Goal: Information Seeking & Learning: Learn about a topic

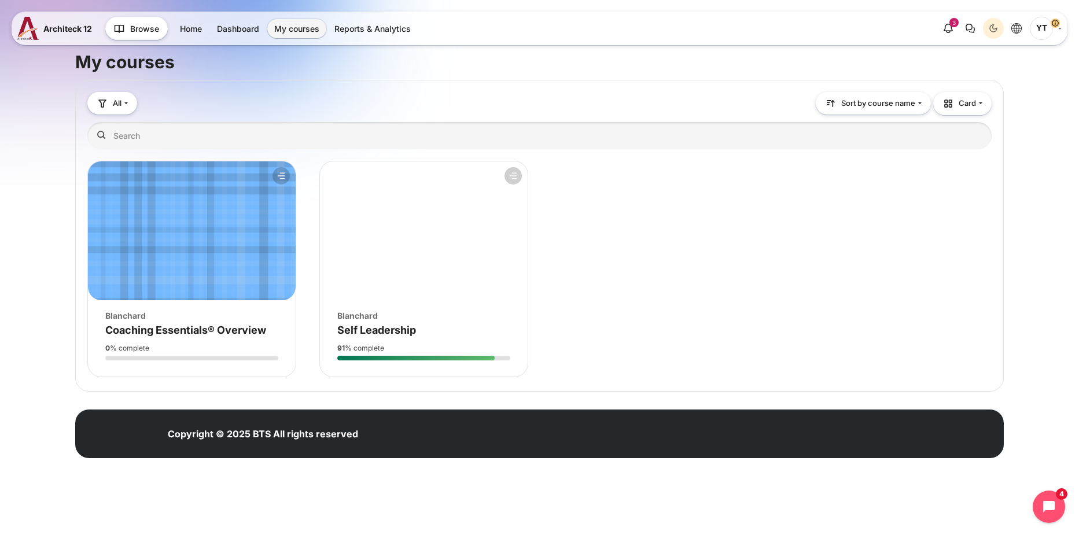
click at [485, 305] on div "Course image Blanchard Course name Self Leadership" at bounding box center [424, 318] width 208 height 36
click at [371, 330] on span "Self Leadership" at bounding box center [376, 330] width 79 height 12
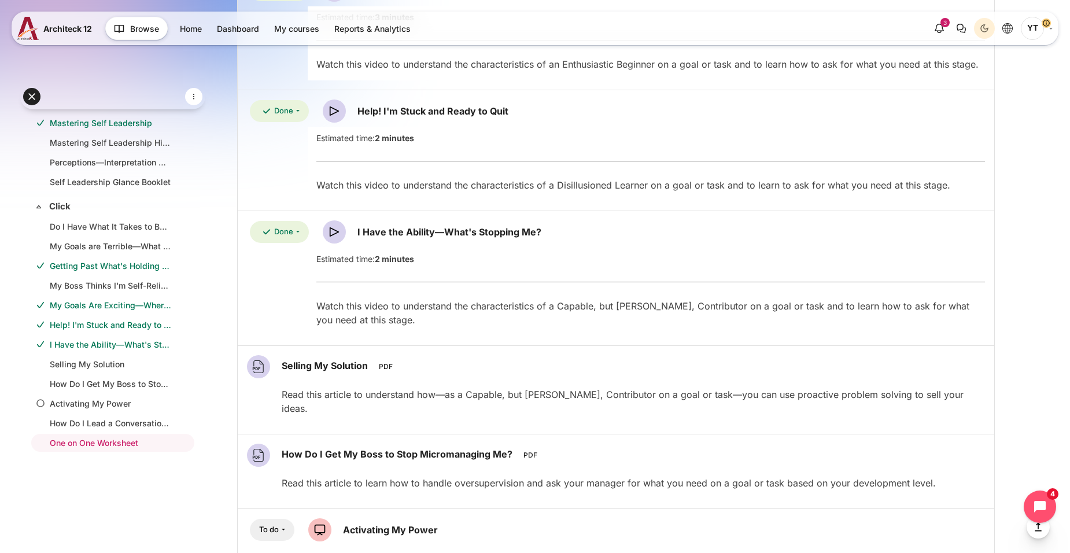
scroll to position [2041, 0]
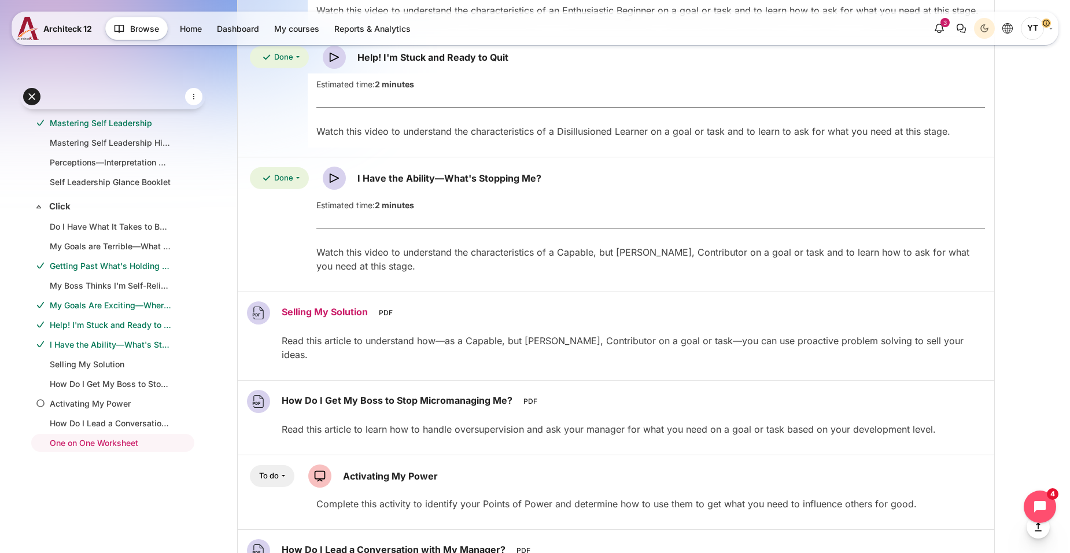
click at [318, 314] on link "Selling My Solution File" at bounding box center [326, 312] width 89 height 12
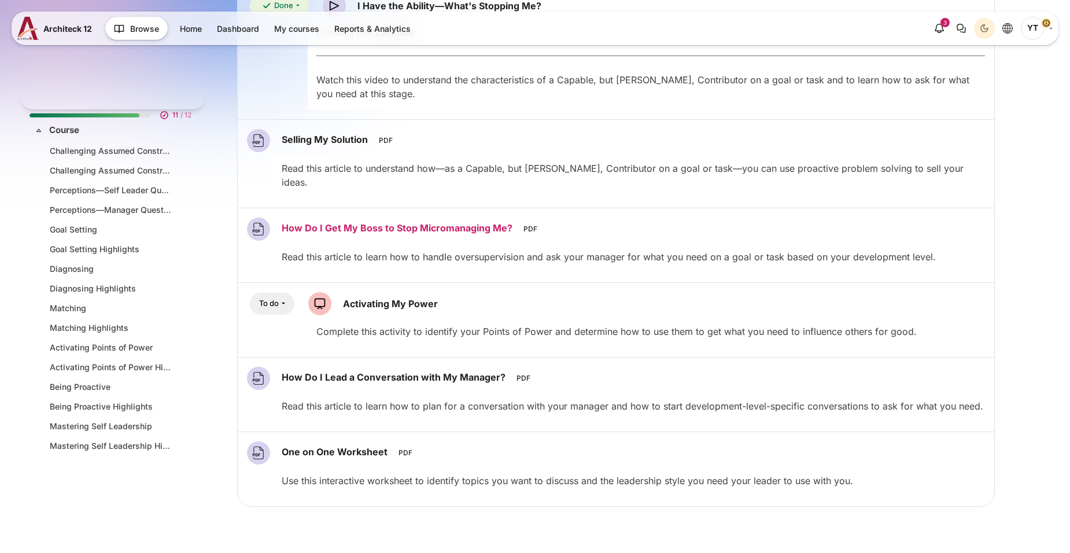
scroll to position [306, 0]
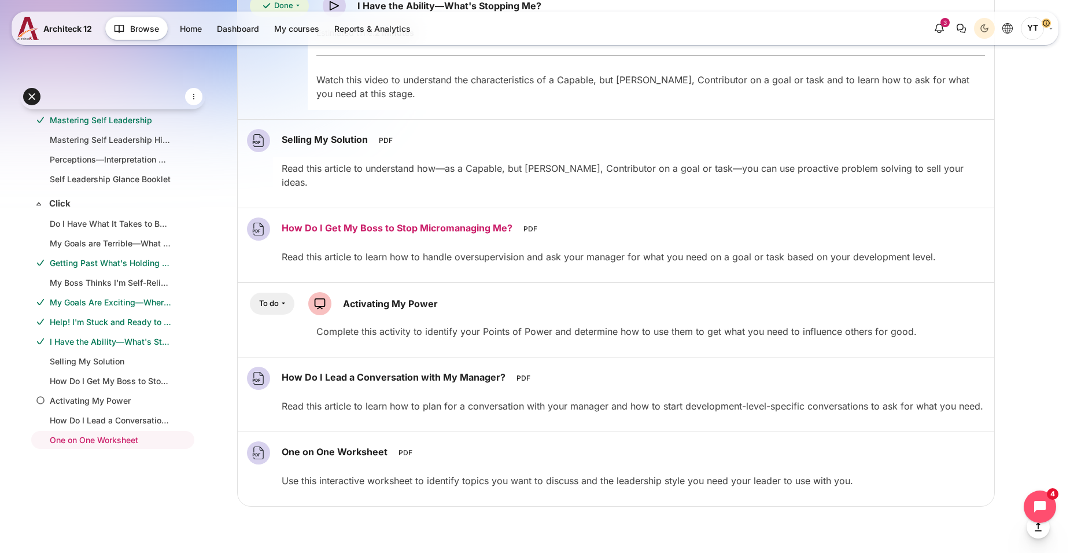
click at [396, 222] on link "How Do I Get My Boss to Stop Micromanaging Me? File" at bounding box center [399, 228] width 234 height 12
click at [401, 298] on link "Activating My Power SCORM package" at bounding box center [390, 304] width 95 height 12
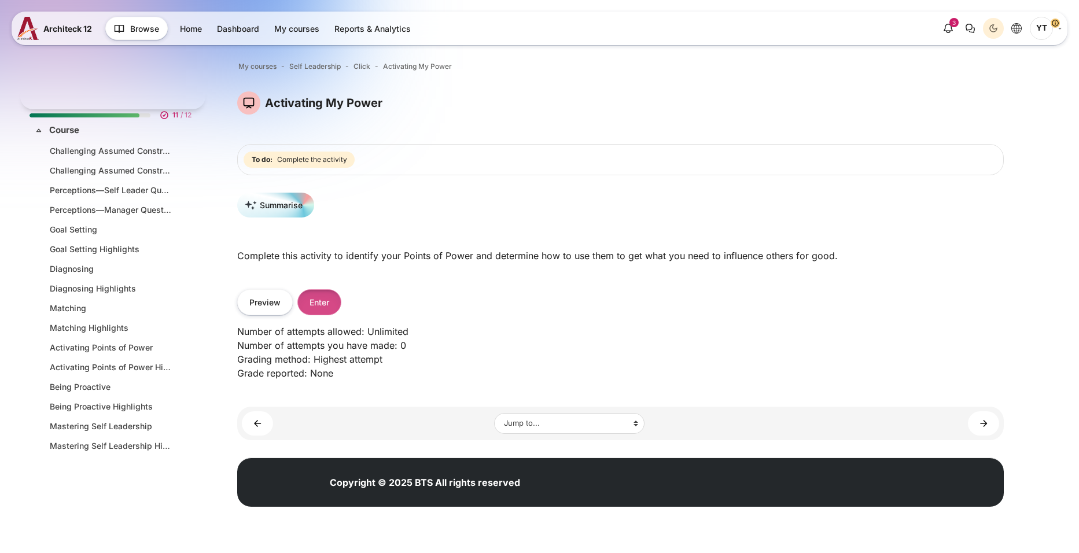
scroll to position [306, 0]
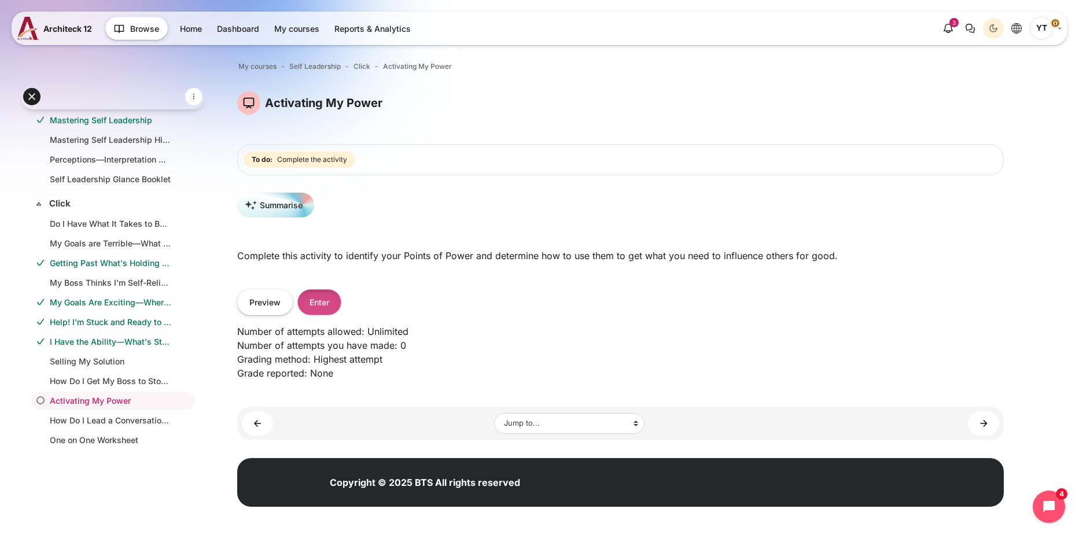
click at [329, 309] on button "Enter" at bounding box center [319, 302] width 44 height 26
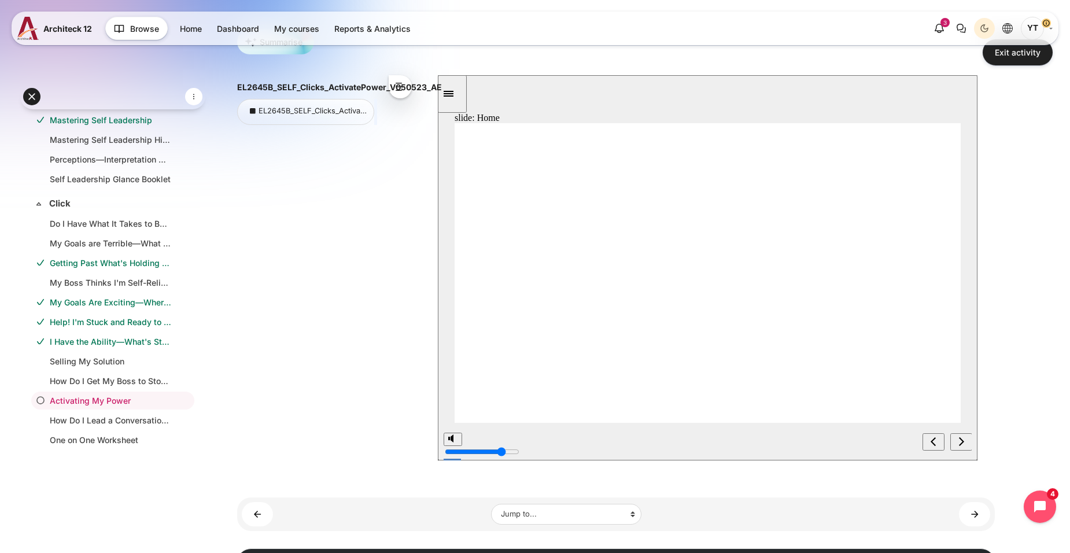
scroll to position [116, 0]
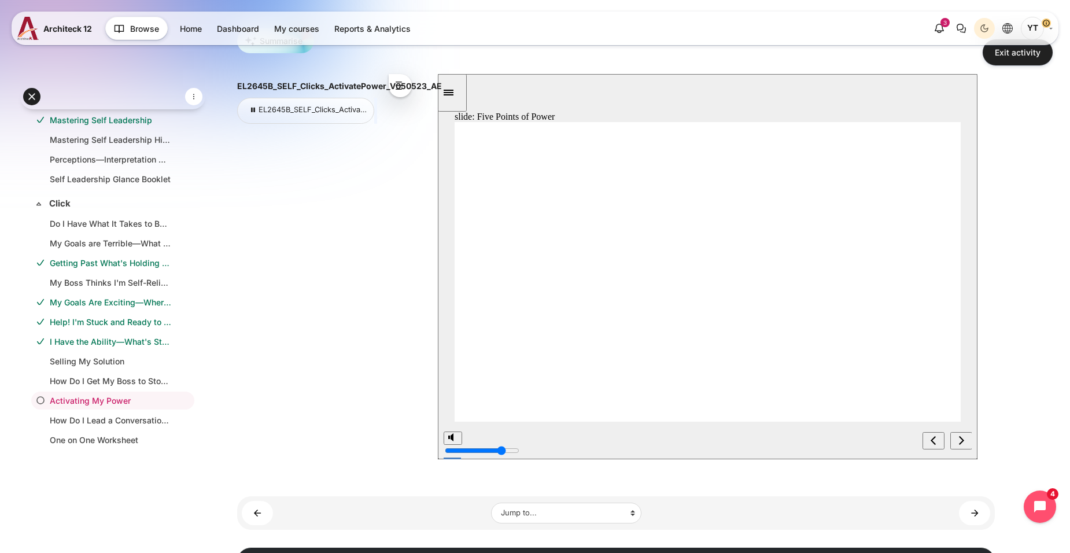
click at [961, 442] on icon "next" at bounding box center [961, 440] width 5 height 9
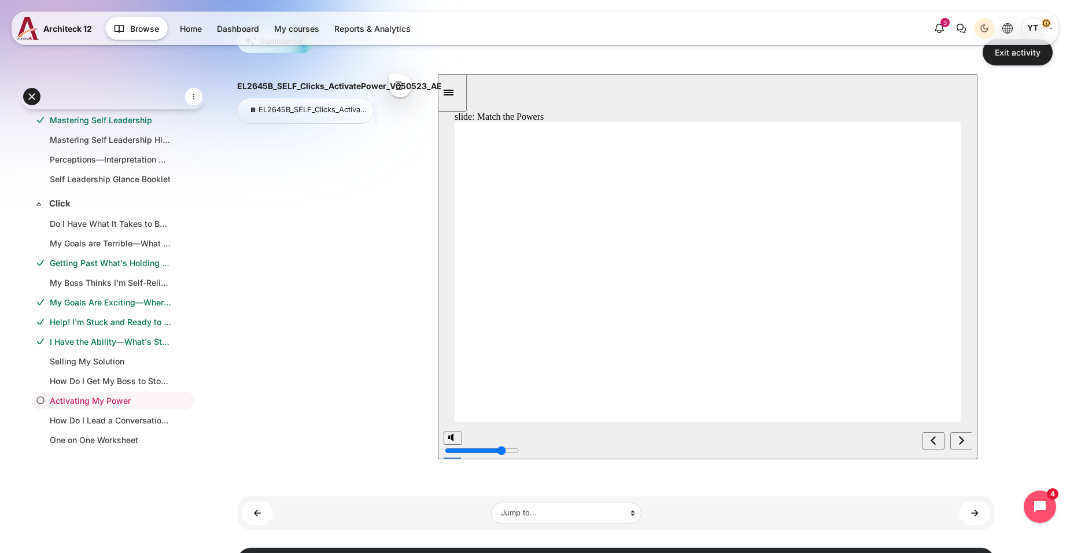
click at [958, 441] on icon "next" at bounding box center [961, 440] width 6 height 10
click at [961, 444] on icon "next" at bounding box center [961, 440] width 6 height 10
click at [961, 443] on icon "next" at bounding box center [961, 440] width 6 height 10
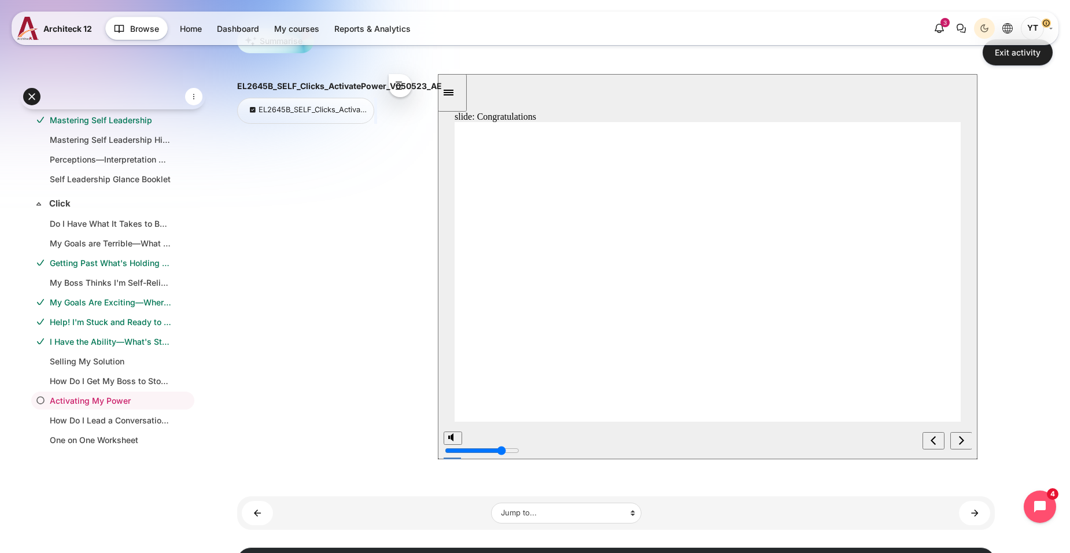
click at [994, 414] on div "EL2645B_SELF_Clicks_ActivatePower_V050523_AE EL2645B_SELF_Clicks_ActivatePower_…" at bounding box center [616, 270] width 758 height 393
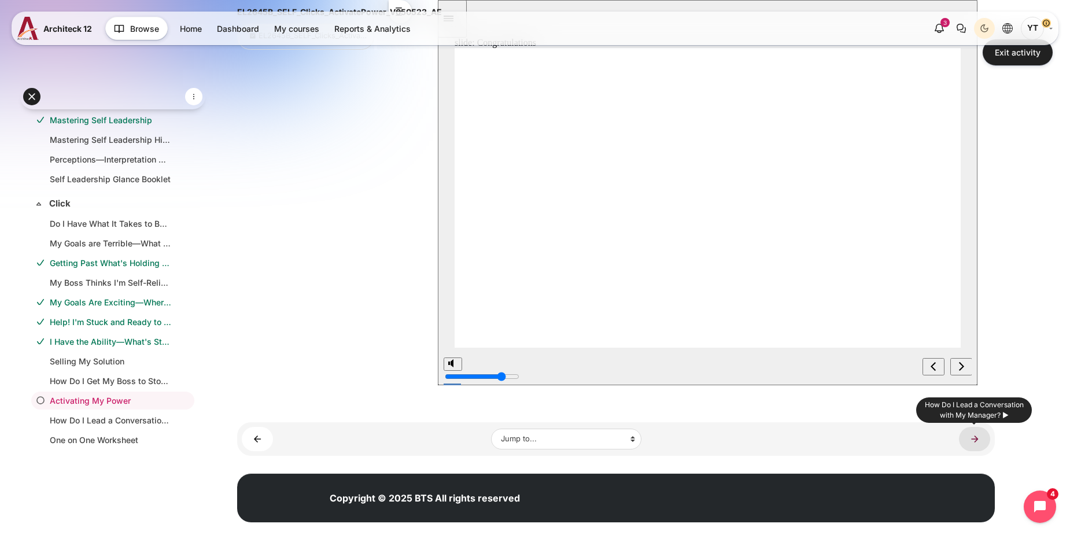
scroll to position [190, 0]
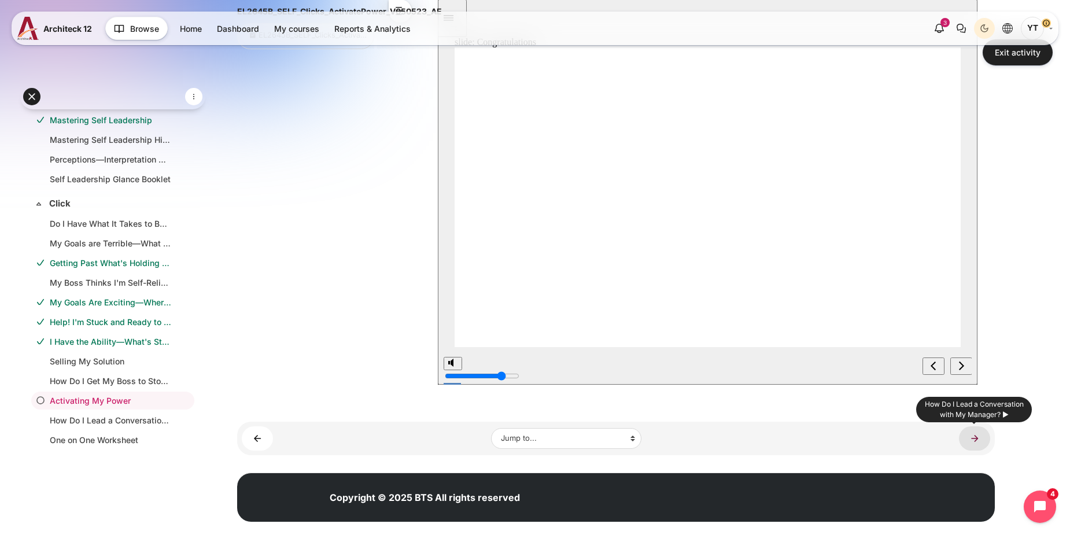
click at [976, 439] on link "How Do I Lead a Conversation with My Manager? ►" at bounding box center [974, 438] width 31 height 24
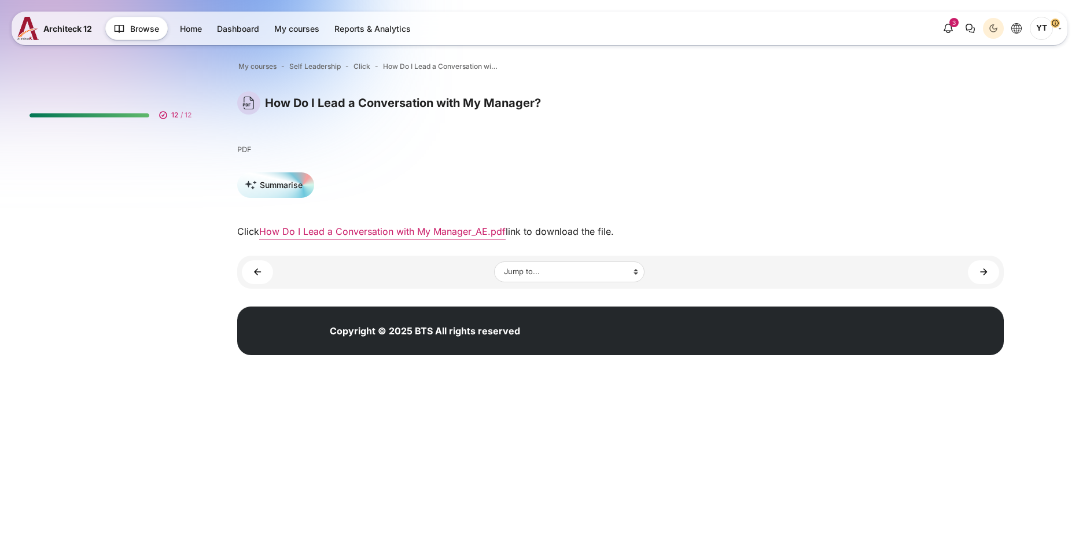
scroll to position [306, 0]
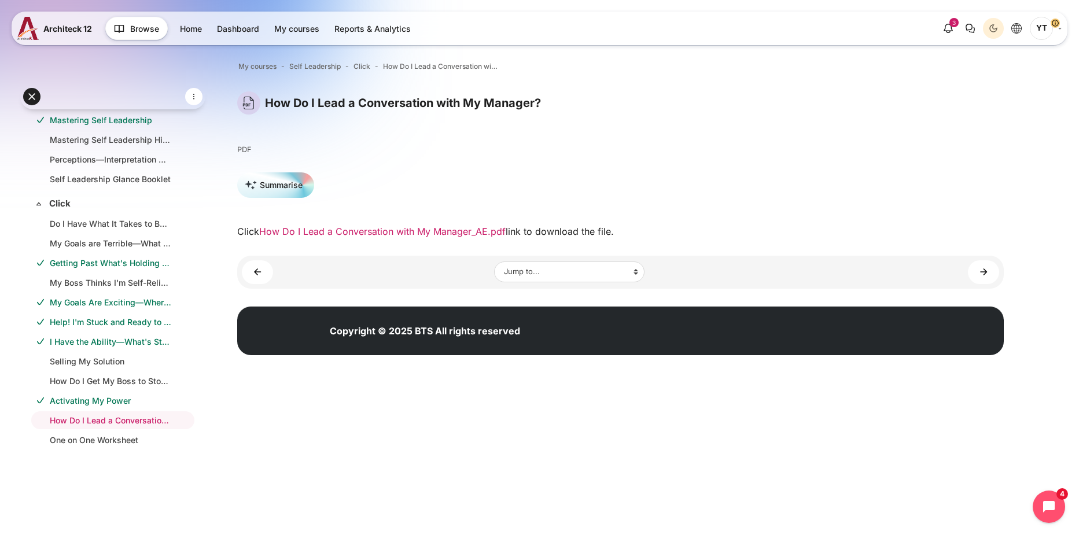
click at [380, 236] on link "How Do I Lead a Conversation with My Manager_AE.pdf" at bounding box center [382, 232] width 246 height 12
click at [104, 431] on li "One on One Worksheet" at bounding box center [112, 440] width 163 height 18
click at [104, 444] on link "One on One Worksheet" at bounding box center [110, 440] width 121 height 12
click at [985, 270] on link "One on One Worksheet ►" at bounding box center [983, 272] width 31 height 24
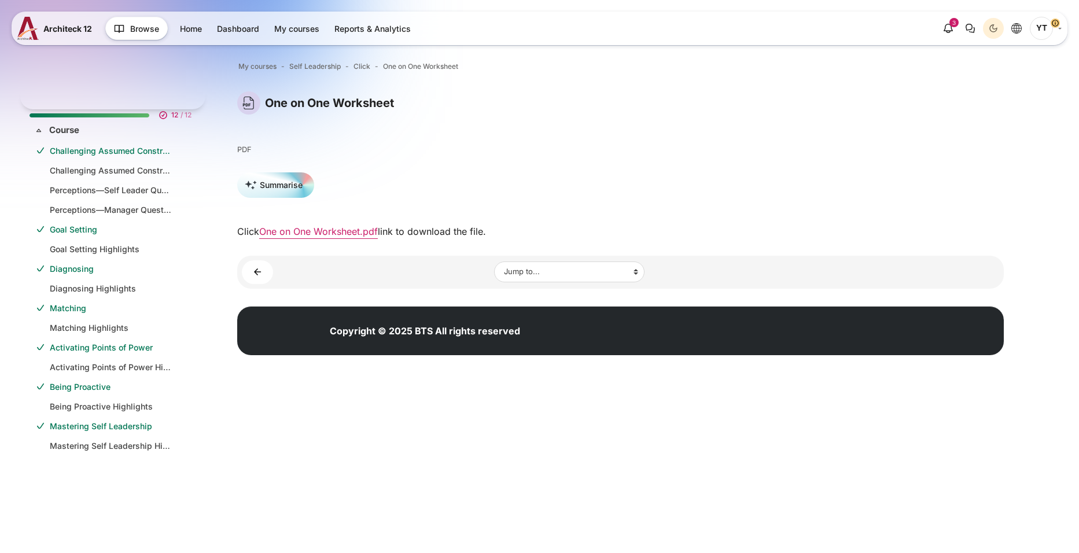
scroll to position [306, 0]
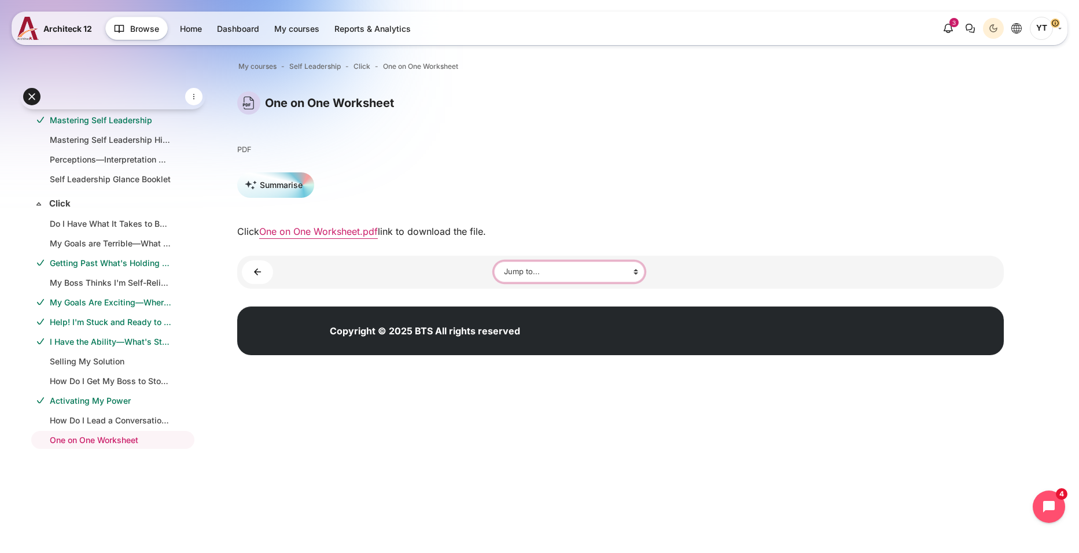
click at [627, 272] on select "Jump to... Main course page Challenging Assumed Constraints Challenging Assumed…" at bounding box center [569, 271] width 150 height 21
click at [642, 274] on select "Jump to... Main course page Challenging Assumed Constraints Challenging Assumed…" at bounding box center [569, 271] width 150 height 21
click at [809, 287] on div "Jump to... Jump to... Main course page Challenging Assumed Constraints Challeng…" at bounding box center [620, 272] width 766 height 33
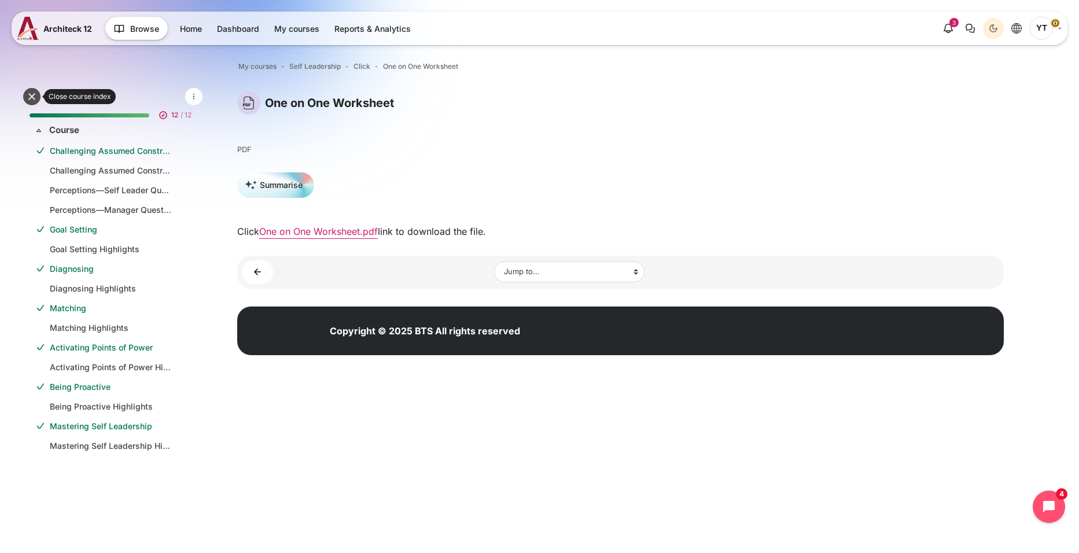
click at [27, 102] on button at bounding box center [31, 96] width 17 height 17
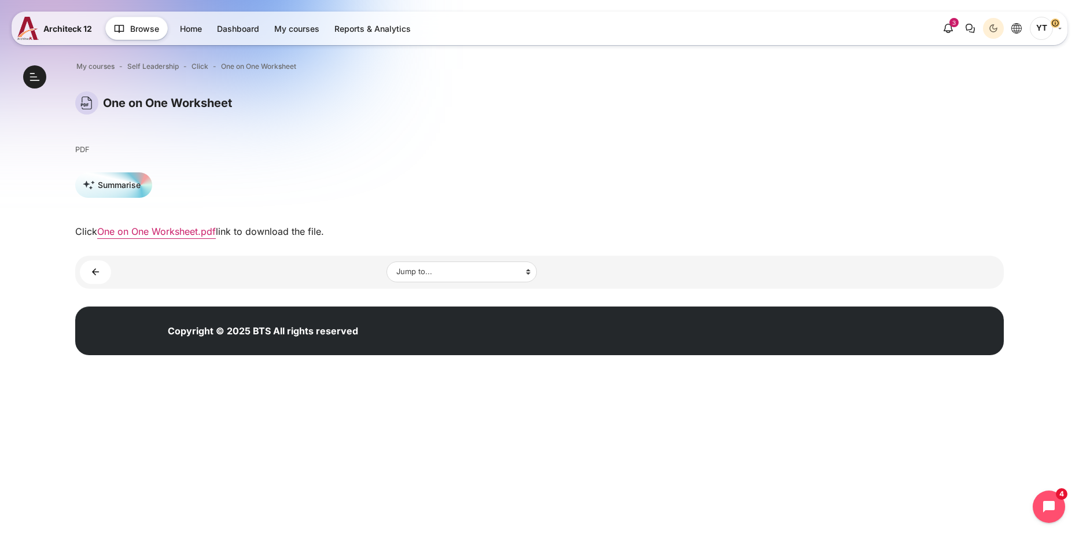
click at [54, 84] on div "Open course index My courses Self Leadership Click One on One Worksheet Blocks" at bounding box center [539, 210] width 1079 height 353
click at [35, 76] on button "Open course index" at bounding box center [34, 76] width 23 height 23
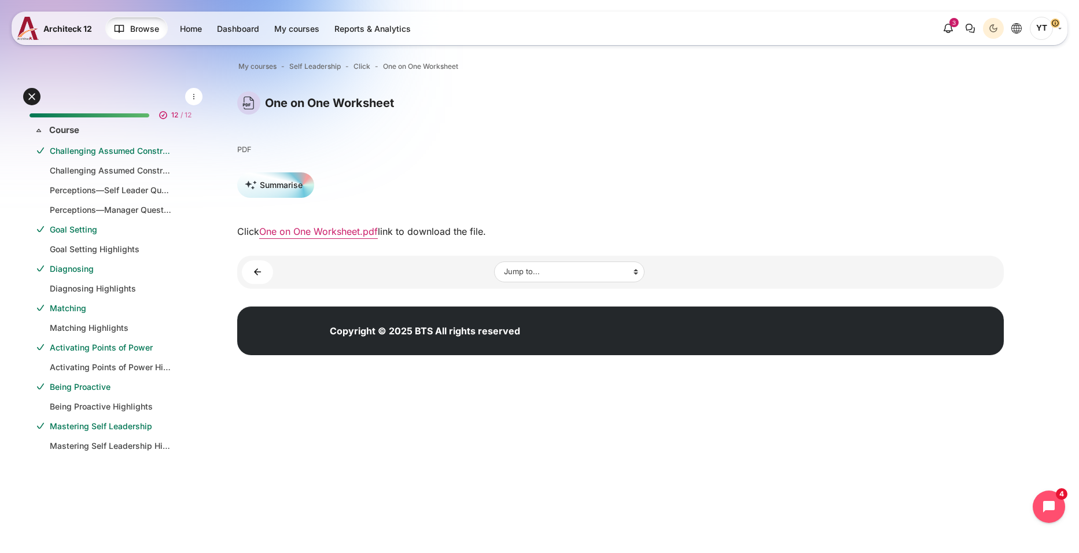
click at [155, 32] on span "Browse" at bounding box center [144, 29] width 29 height 12
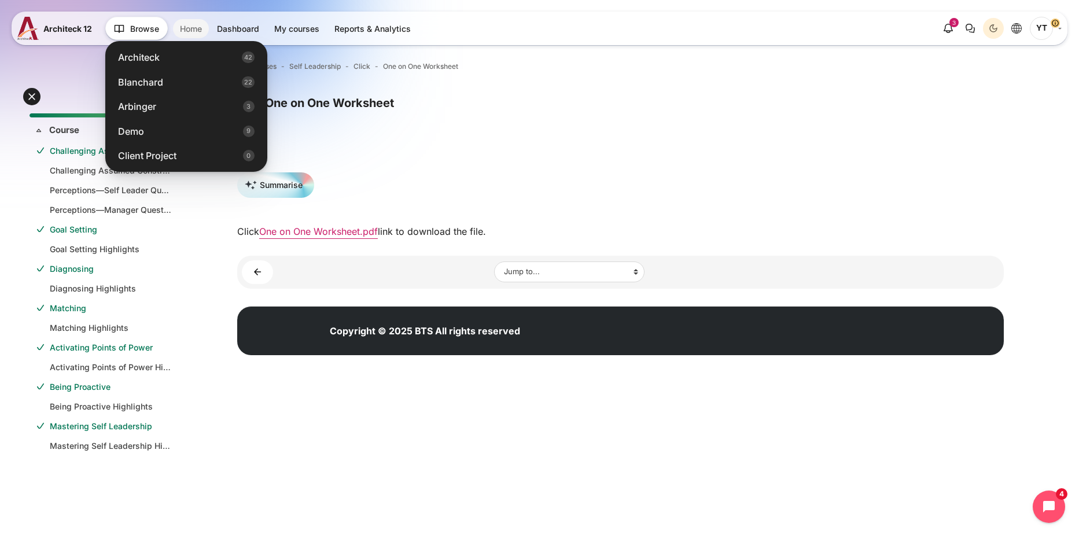
click at [194, 30] on link "Home" at bounding box center [191, 28] width 36 height 19
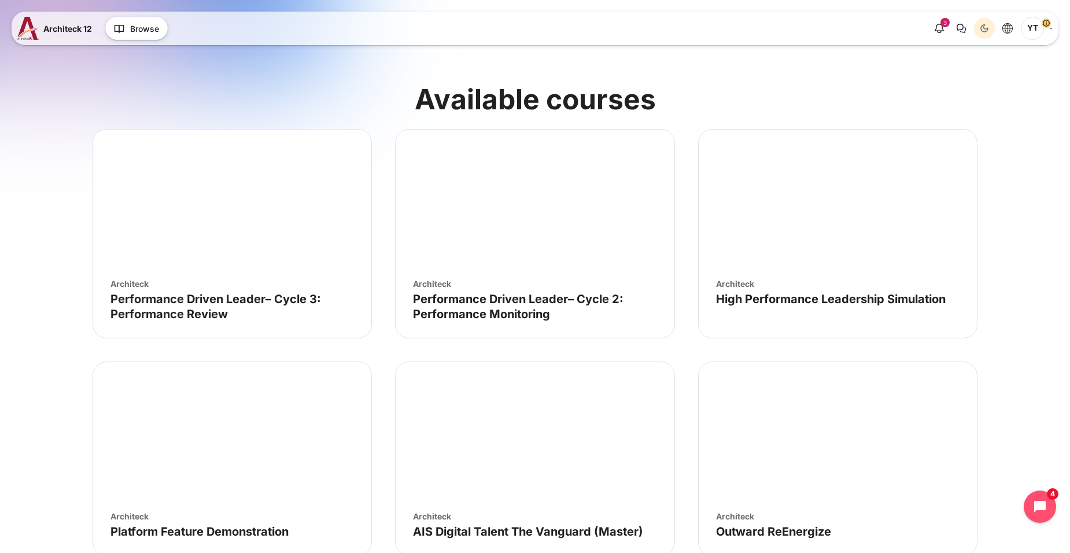
click at [1031, 26] on span "YT" at bounding box center [1032, 28] width 23 height 23
click at [294, 32] on link "My courses" at bounding box center [296, 28] width 59 height 19
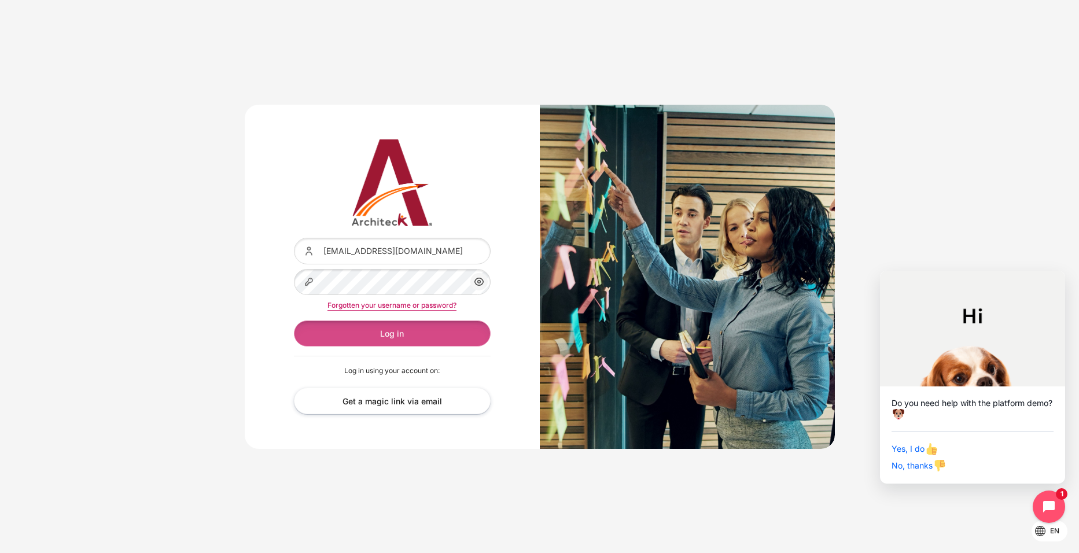
click at [373, 325] on button "Log in" at bounding box center [392, 333] width 197 height 26
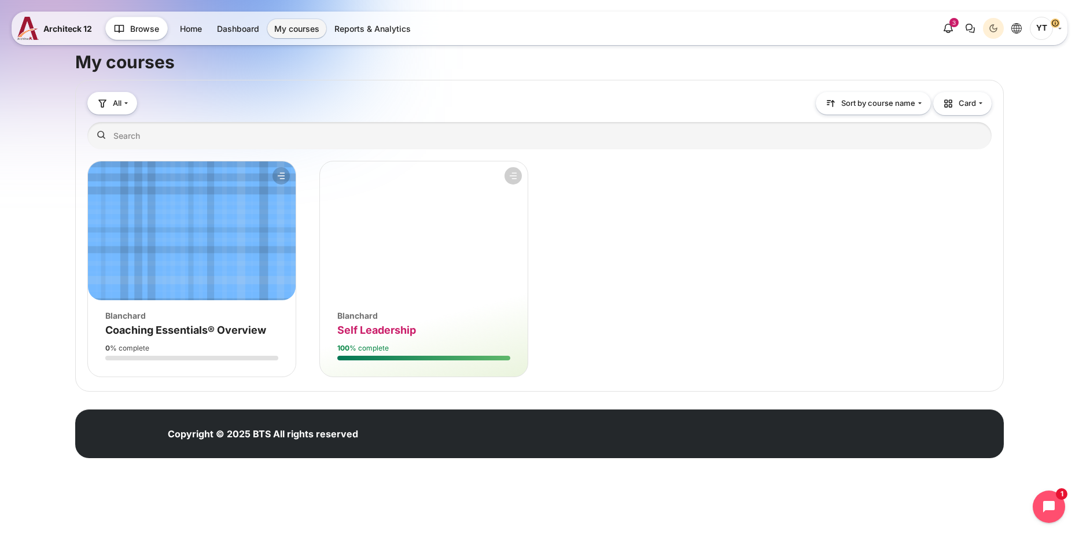
click at [381, 328] on span "Self Leadership" at bounding box center [376, 330] width 79 height 12
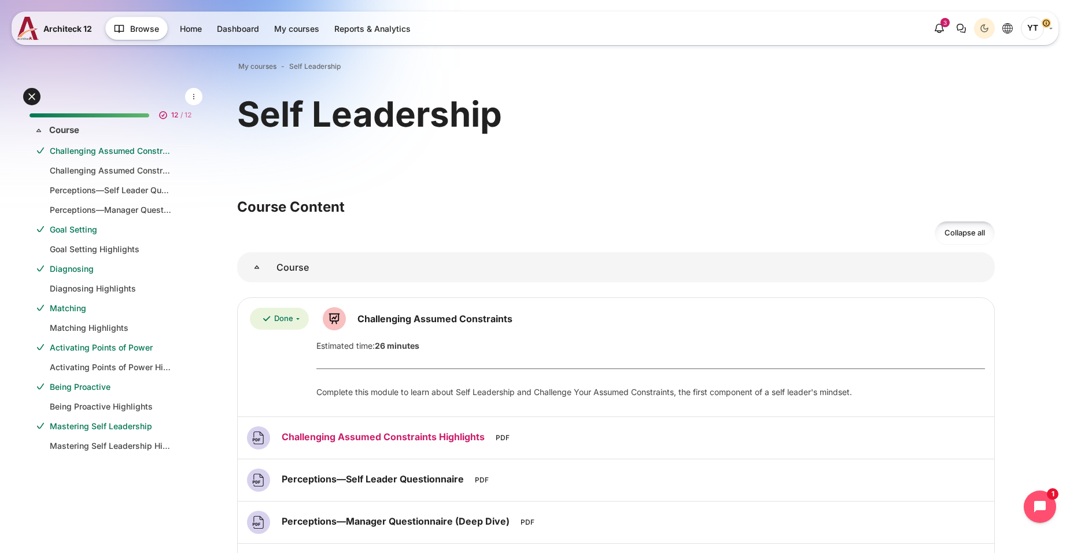
click at [373, 438] on link "Challenging Assumed Constraints Highlights File" at bounding box center [385, 437] width 206 height 12
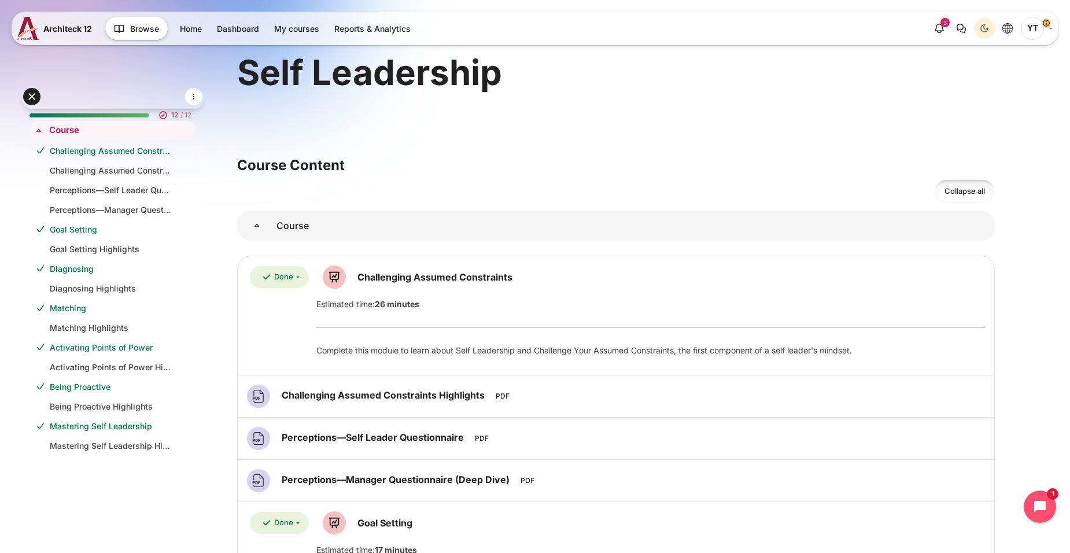
scroll to position [12, 0]
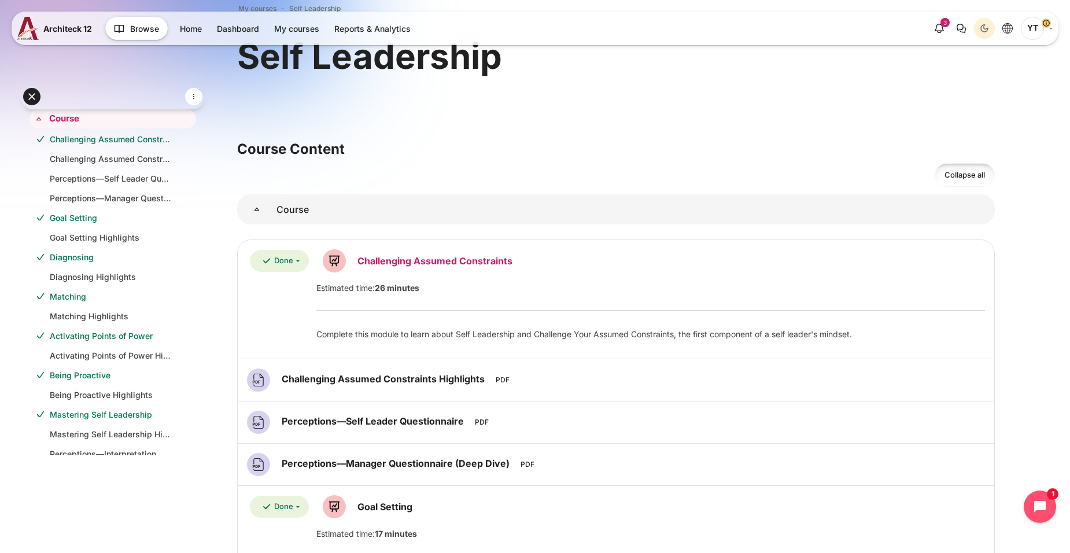
click at [450, 261] on link "Challenging Assumed Constraints Lesson" at bounding box center [434, 261] width 155 height 12
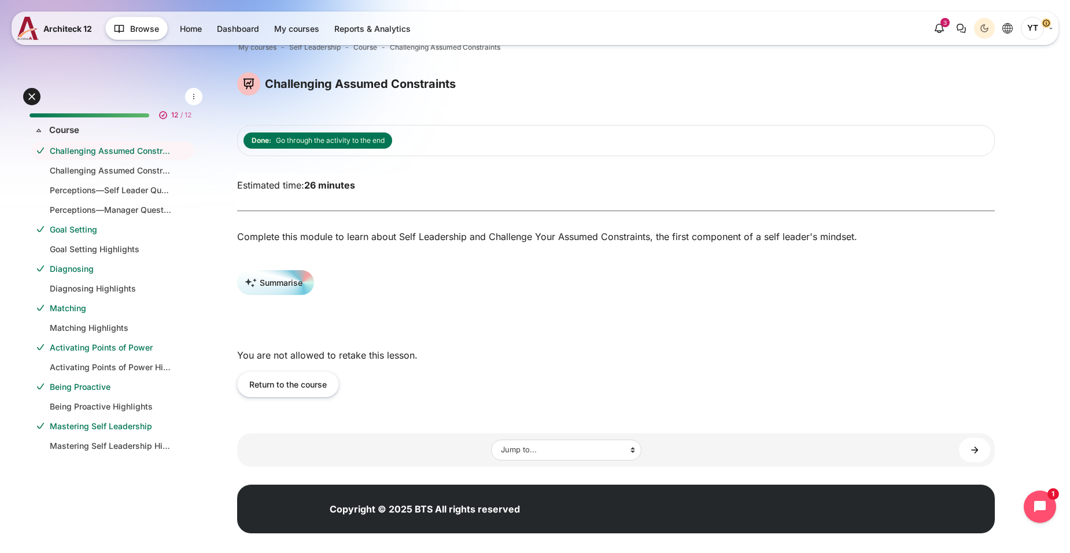
scroll to position [36, 0]
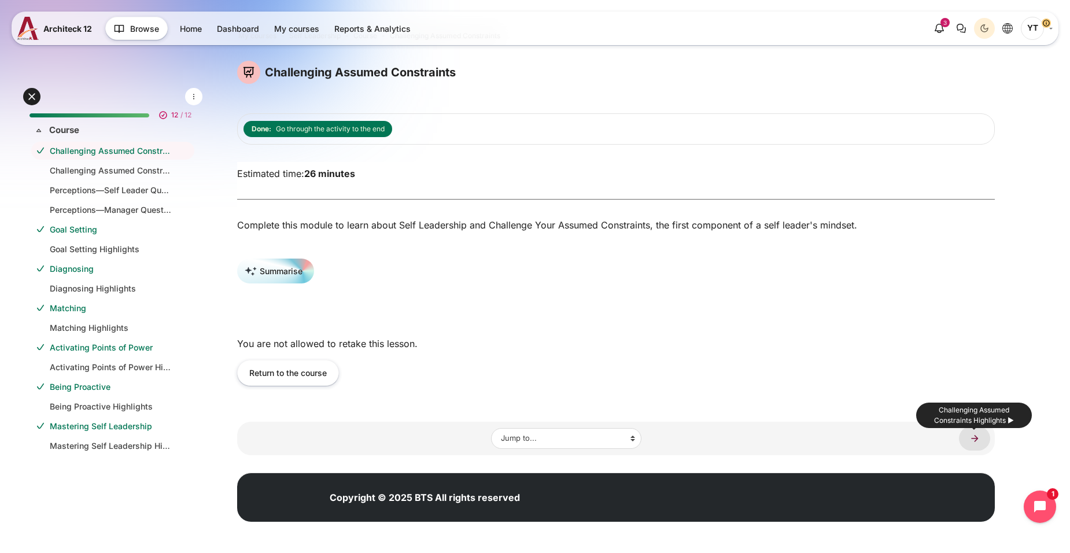
click at [985, 435] on link "Challenging Assumed Constraints Highlights ►" at bounding box center [974, 438] width 31 height 24
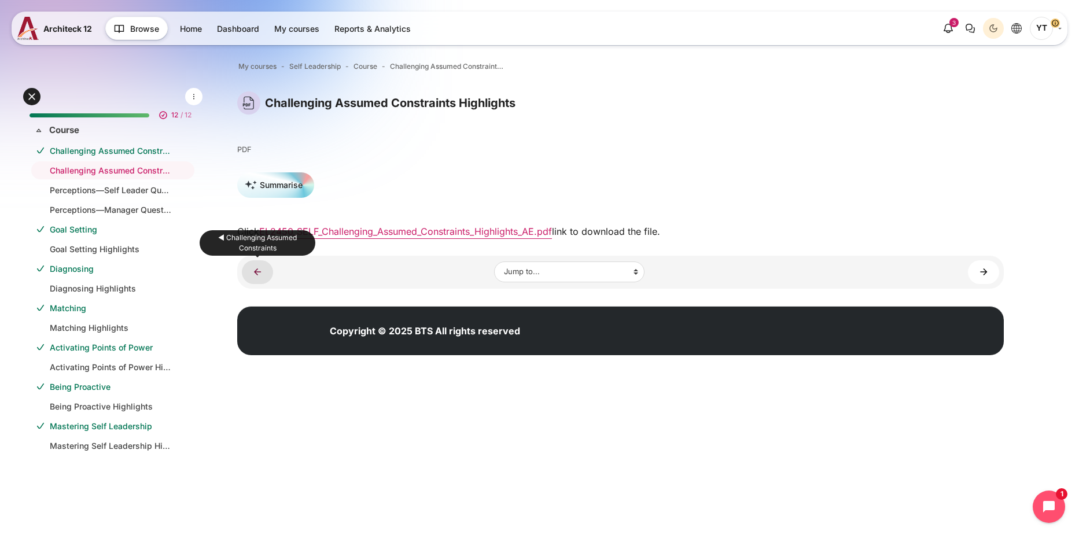
click at [259, 280] on link "◄ Challenging Assumed Constraints" at bounding box center [257, 272] width 31 height 24
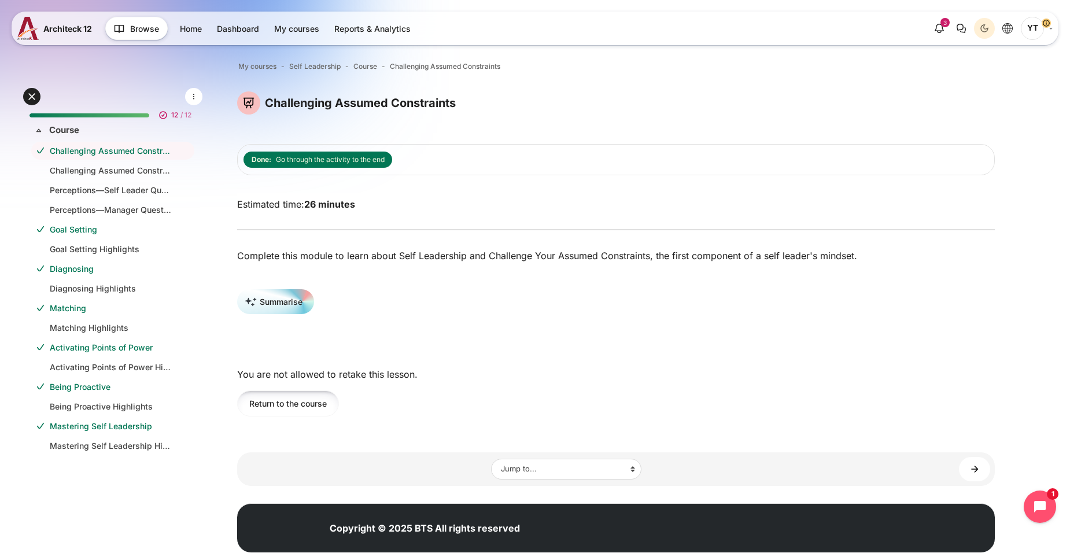
click at [280, 417] on button "Return to the course" at bounding box center [288, 403] width 102 height 26
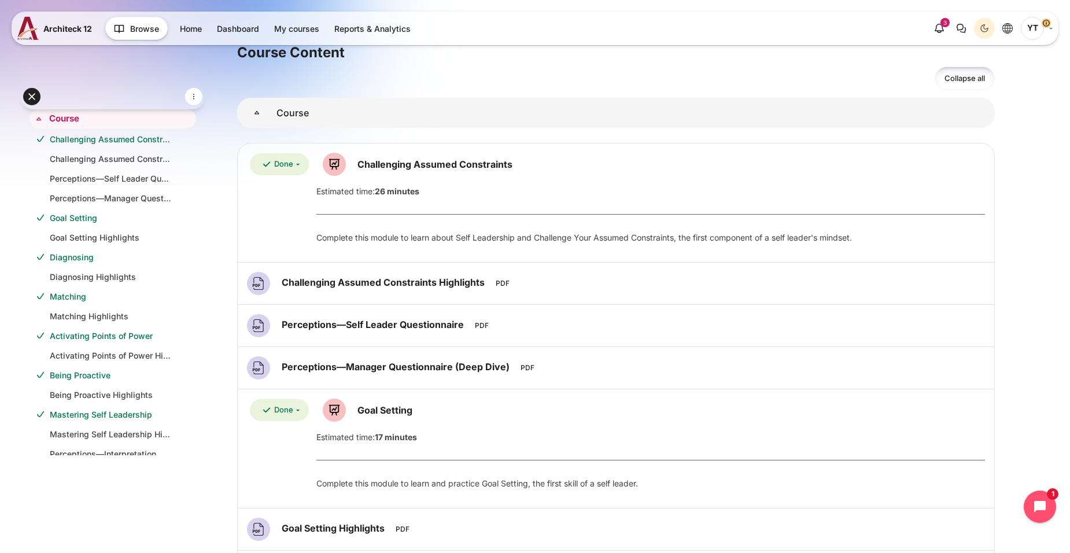
scroll to position [174, 0]
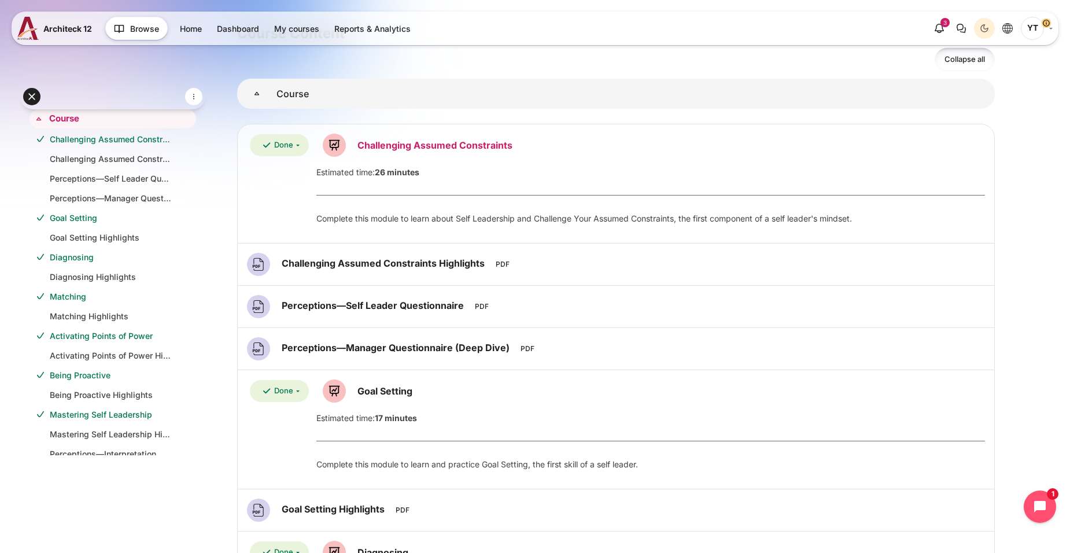
click at [452, 147] on link "Challenging Assumed Constraints Lesson" at bounding box center [434, 145] width 155 height 12
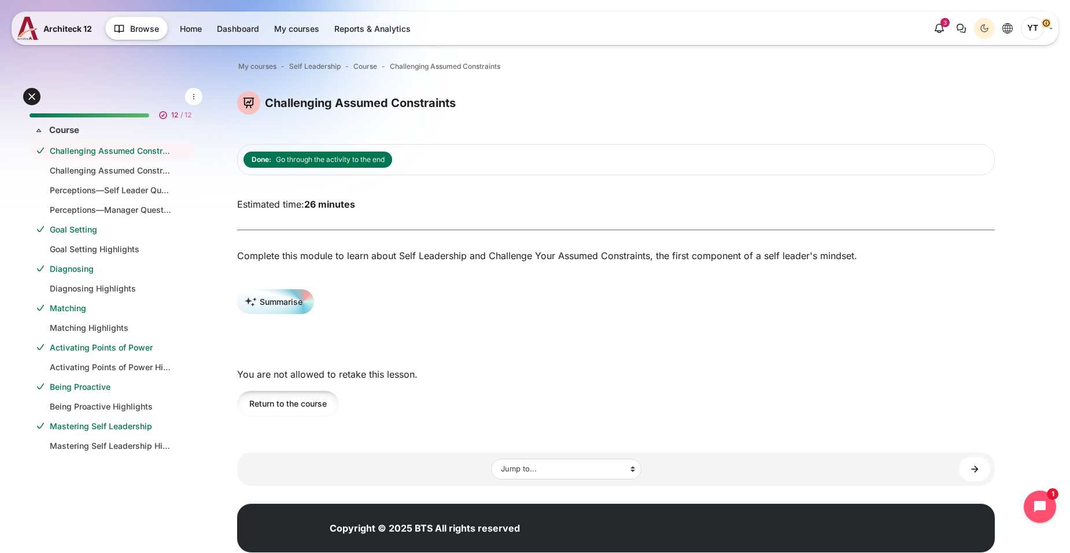
click at [301, 417] on button "Return to the course" at bounding box center [288, 403] width 102 height 26
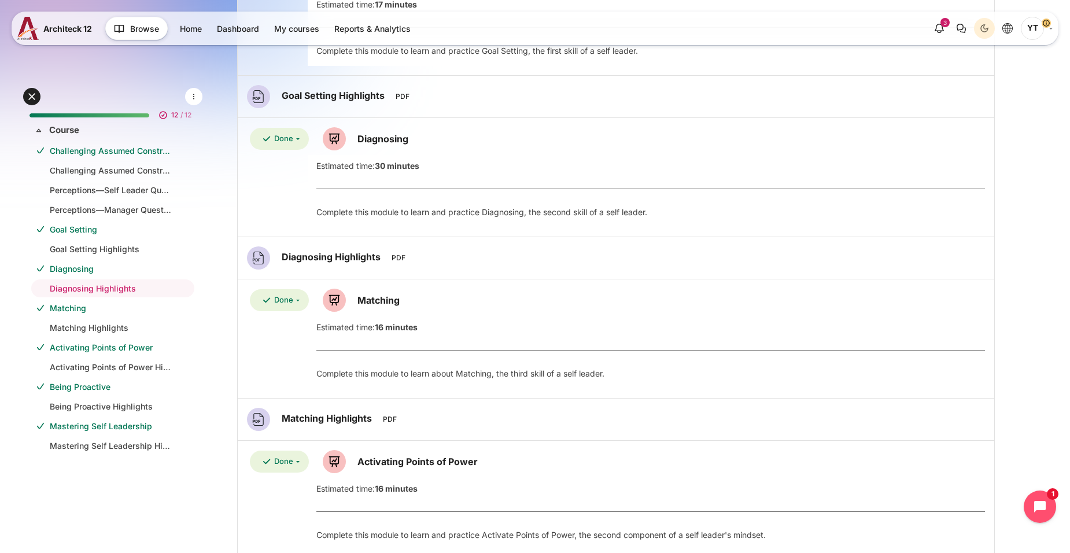
scroll to position [595, 0]
